Goal: Information Seeking & Learning: Learn about a topic

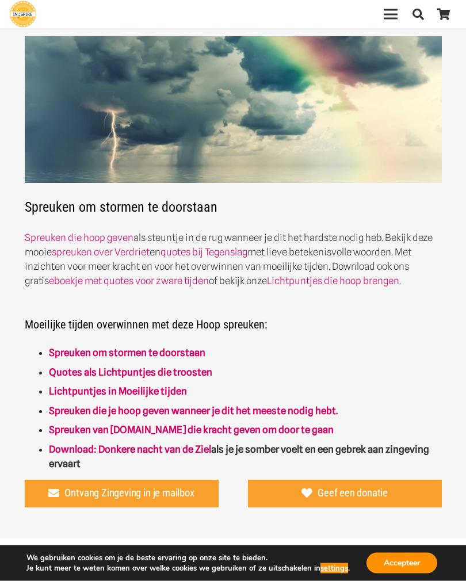
scroll to position [65, 0]
click at [55, 412] on strong "Spreuken die je hoop geven wanneer je dit het meeste nodig hebt." at bounding box center [193, 411] width 289 height 12
click at [61, 353] on link "Spreuken om stormen te doorstaan" at bounding box center [127, 353] width 156 height 12
